Goal: Browse casually: Explore the website without a specific task or goal

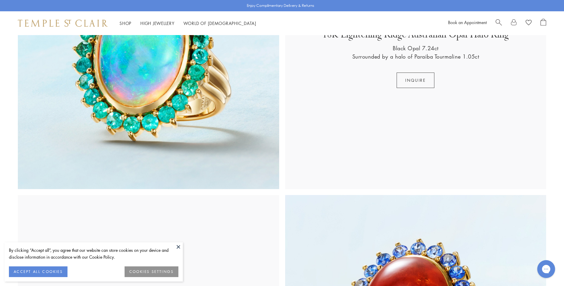
scroll to position [862, 0]
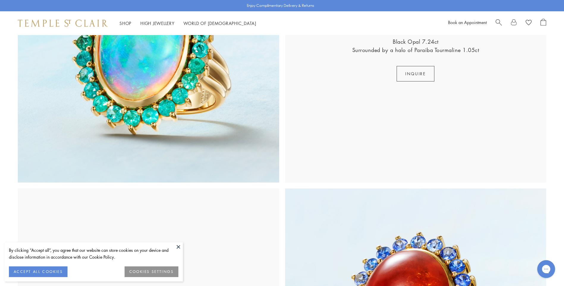
click at [178, 247] on button at bounding box center [178, 246] width 9 height 9
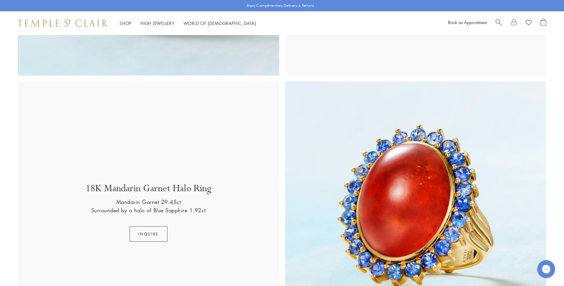
scroll to position [1011, 0]
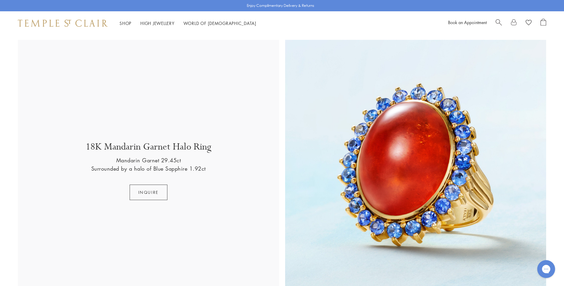
drag, startPoint x: 313, startPoint y: 173, endPoint x: 269, endPoint y: 190, distance: 46.8
click at [269, 190] on div "18K Mandarin Garnet Halo Ring Mandarin Garnet 29.45ct Surrounded by a halo of B…" at bounding box center [149, 170] width 250 height 59
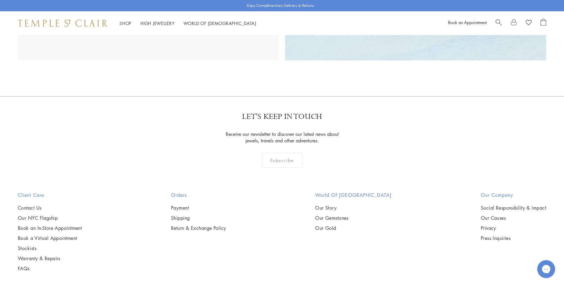
scroll to position [1277, 0]
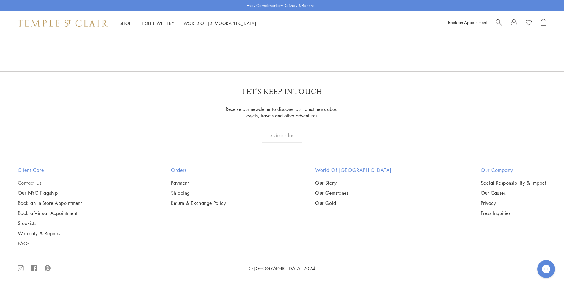
click at [21, 185] on link "Contact Us" at bounding box center [50, 183] width 64 height 7
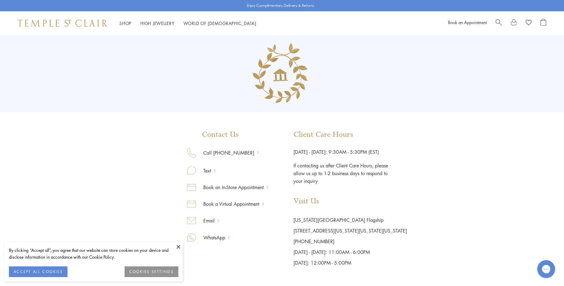
click at [176, 246] on button at bounding box center [178, 246] width 9 height 9
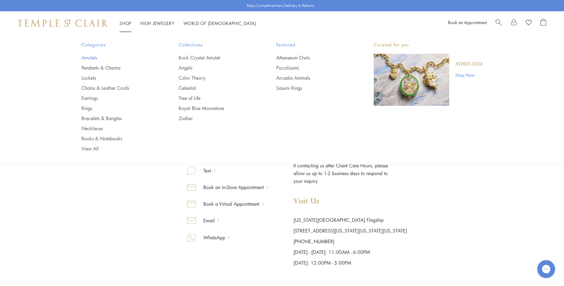
click at [92, 56] on link "Amulets" at bounding box center [118, 57] width 74 height 7
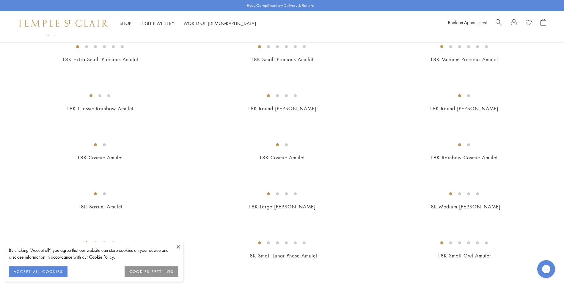
scroll to position [595, 0]
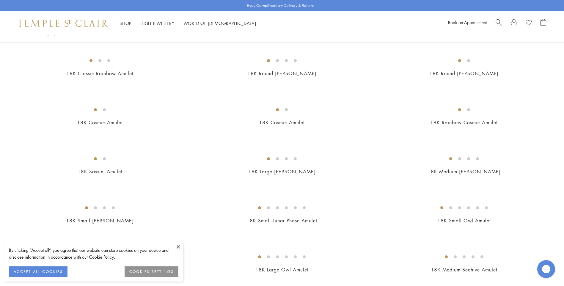
click at [182, 247] on button at bounding box center [178, 246] width 9 height 9
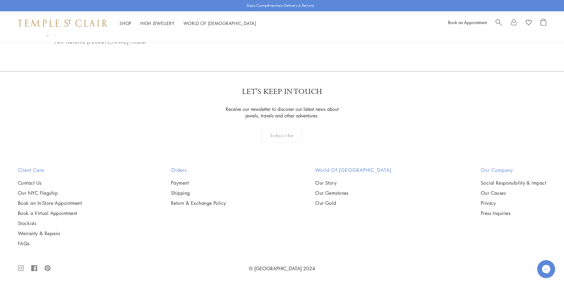
scroll to position [3450, 0]
click at [0, 0] on img at bounding box center [0, 0] width 0 height 0
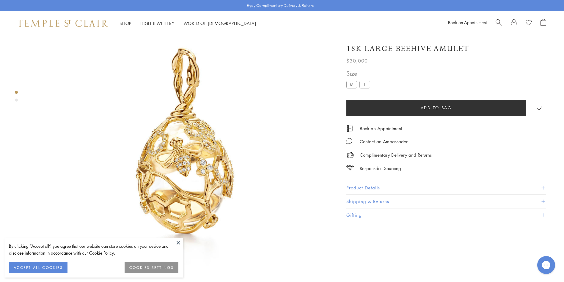
click at [175, 242] on button at bounding box center [178, 242] width 9 height 9
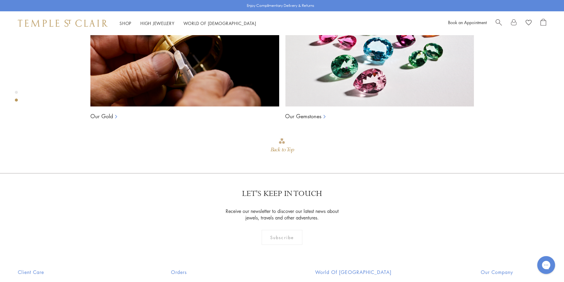
scroll to position [630, 0]
